Goal: Check status: Check status

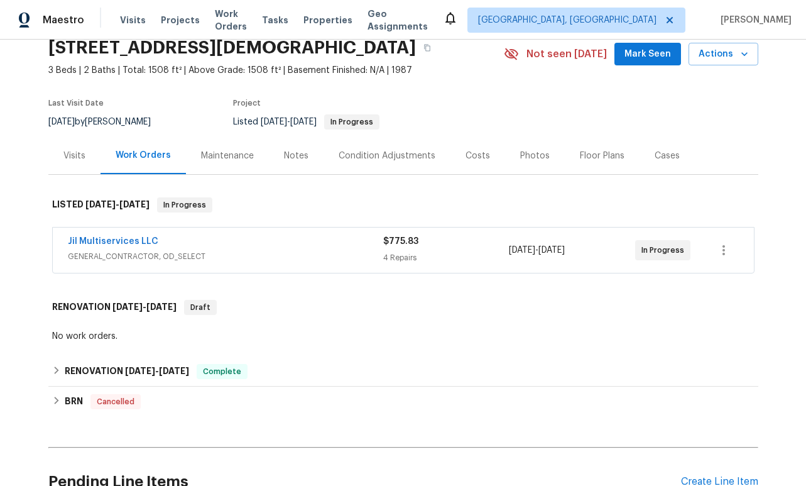
scroll to position [64, 0]
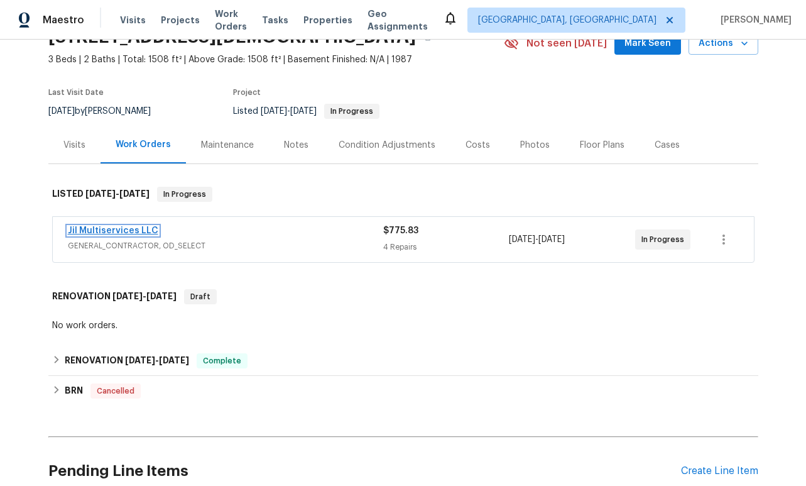
click at [137, 235] on link "Jil Multiservices LLC" at bounding box center [113, 230] width 90 height 9
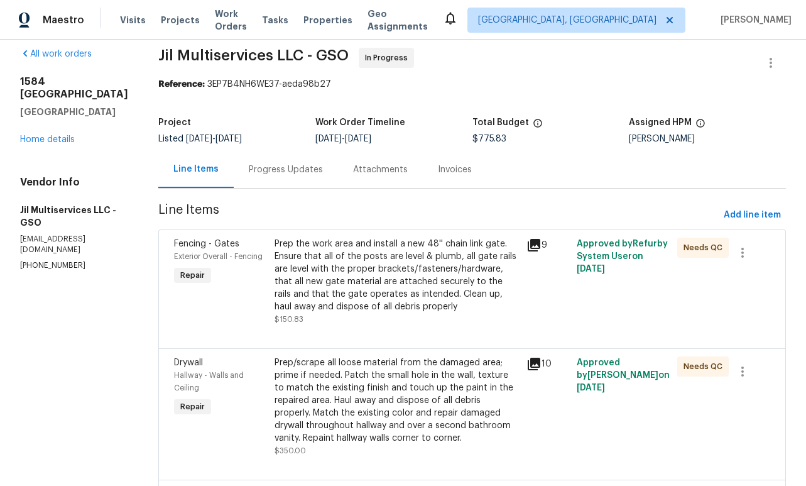
scroll to position [4, 0]
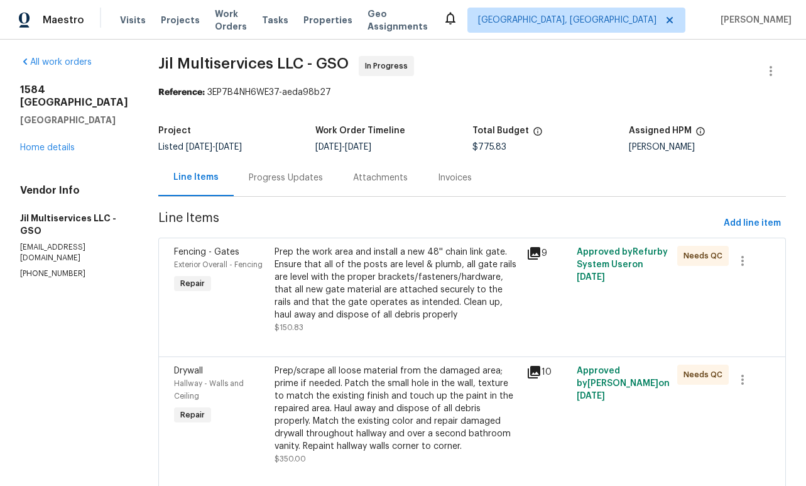
click at [275, 178] on div "Progress Updates" at bounding box center [286, 178] width 74 height 13
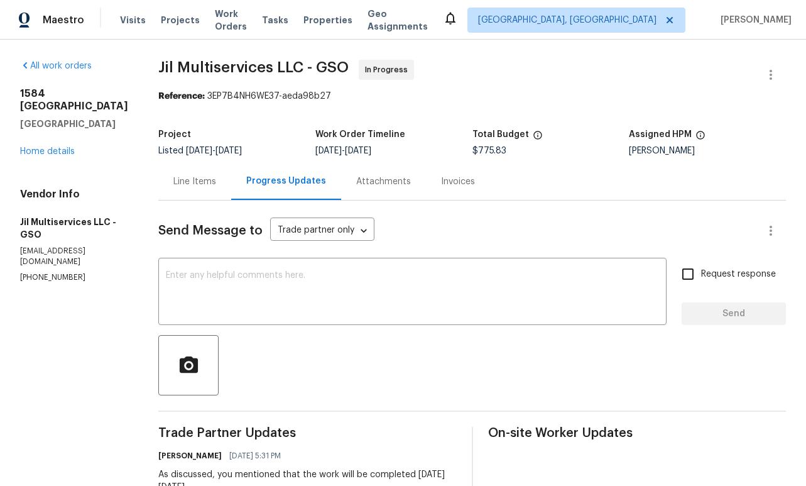
click at [199, 179] on div "Line Items" at bounding box center [194, 181] width 43 height 13
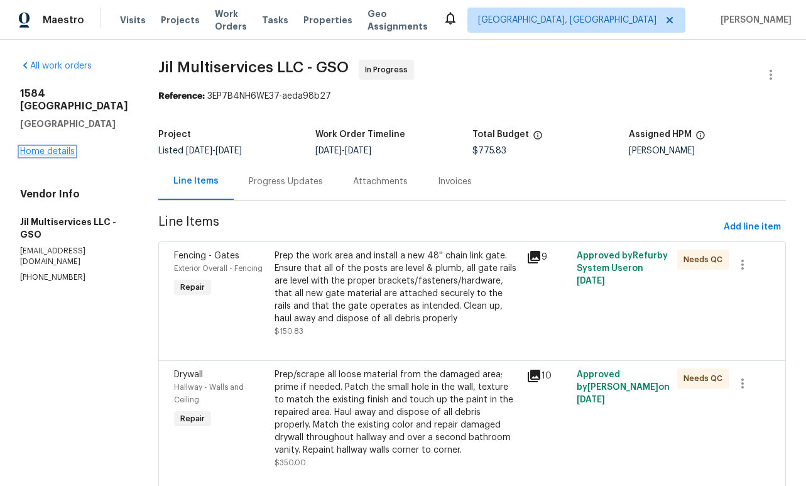
click at [60, 156] on link "Home details" at bounding box center [47, 151] width 55 height 9
